Goal: Register for event/course

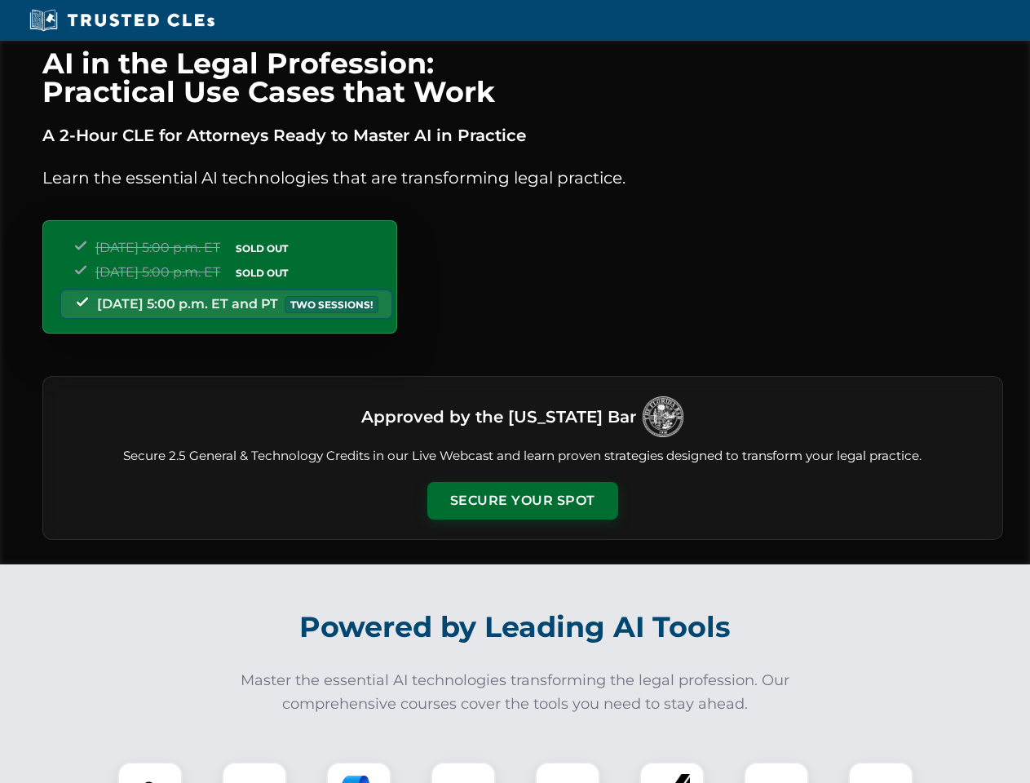
click at [522, 501] on button "Secure Your Spot" at bounding box center [522, 501] width 191 height 38
click at [150, 772] on img at bounding box center [149, 794] width 47 height 47
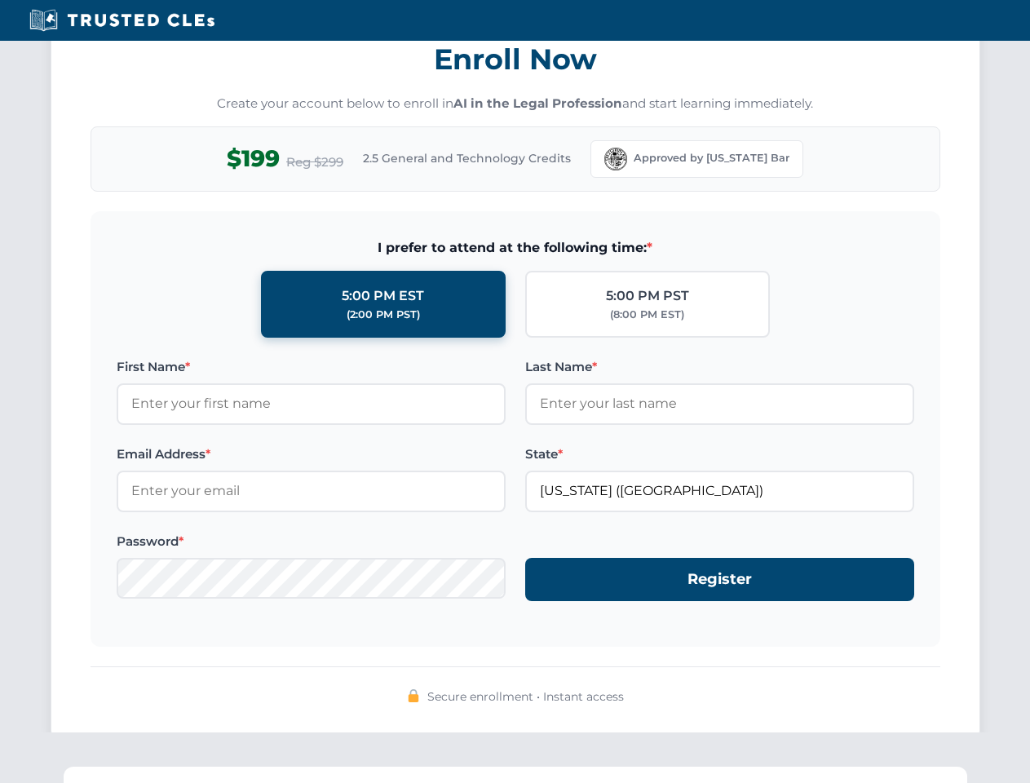
scroll to position [1601, 0]
